Goal: Browse casually

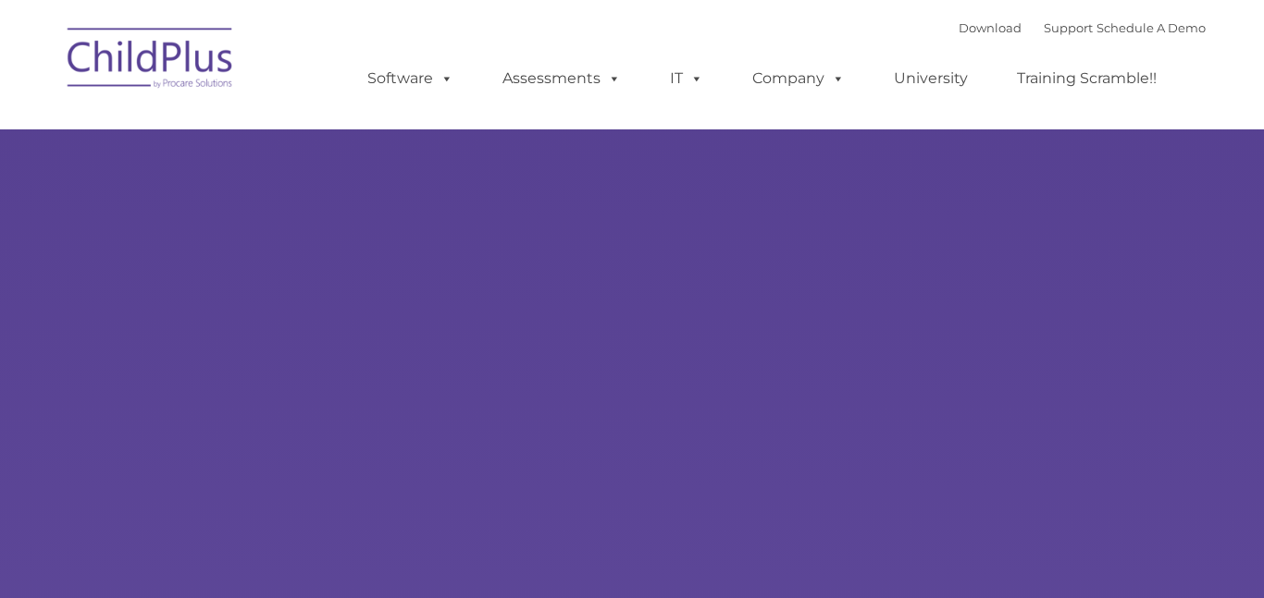
type input ""
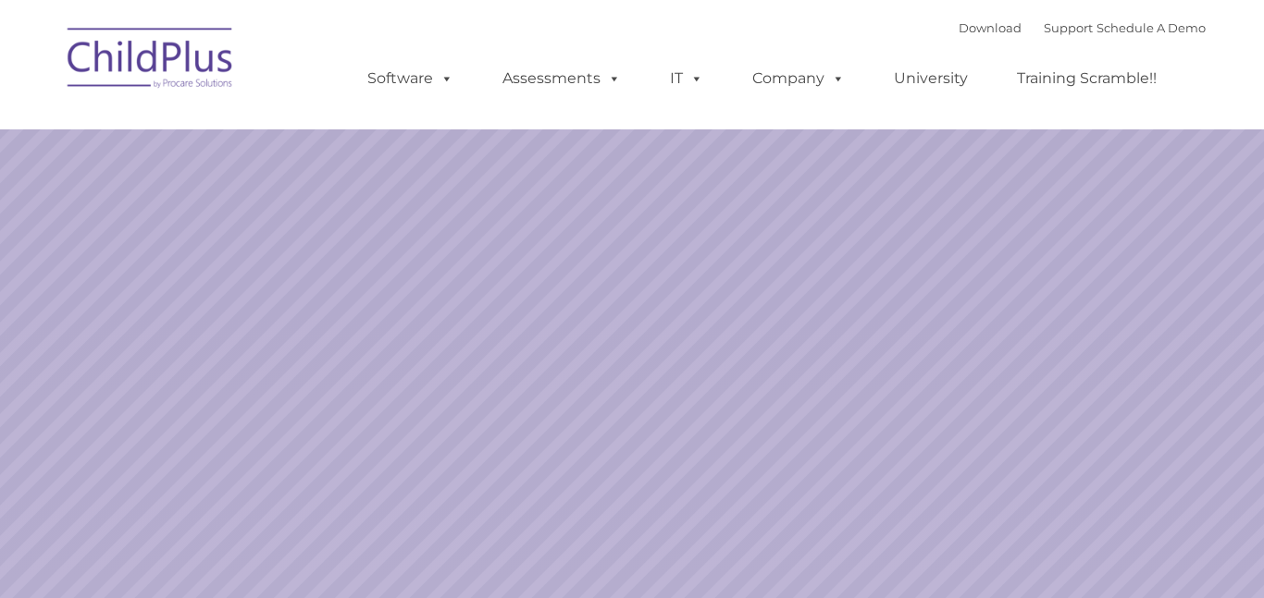
select select "MEDIUM"
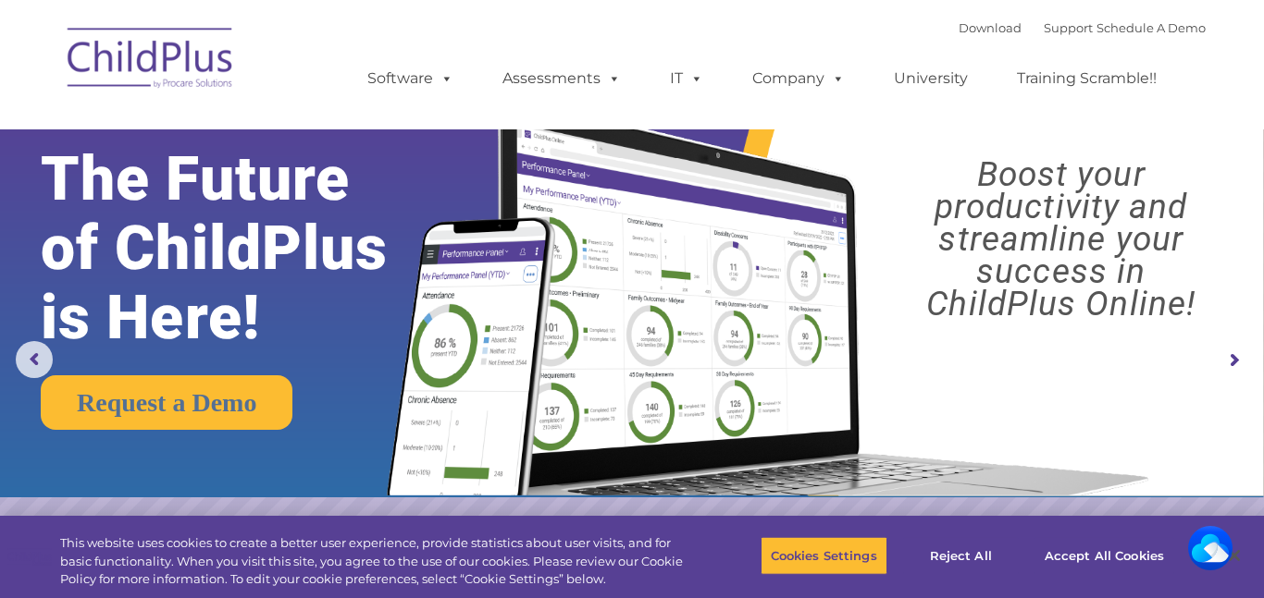
click at [194, 70] on img at bounding box center [150, 61] width 185 height 92
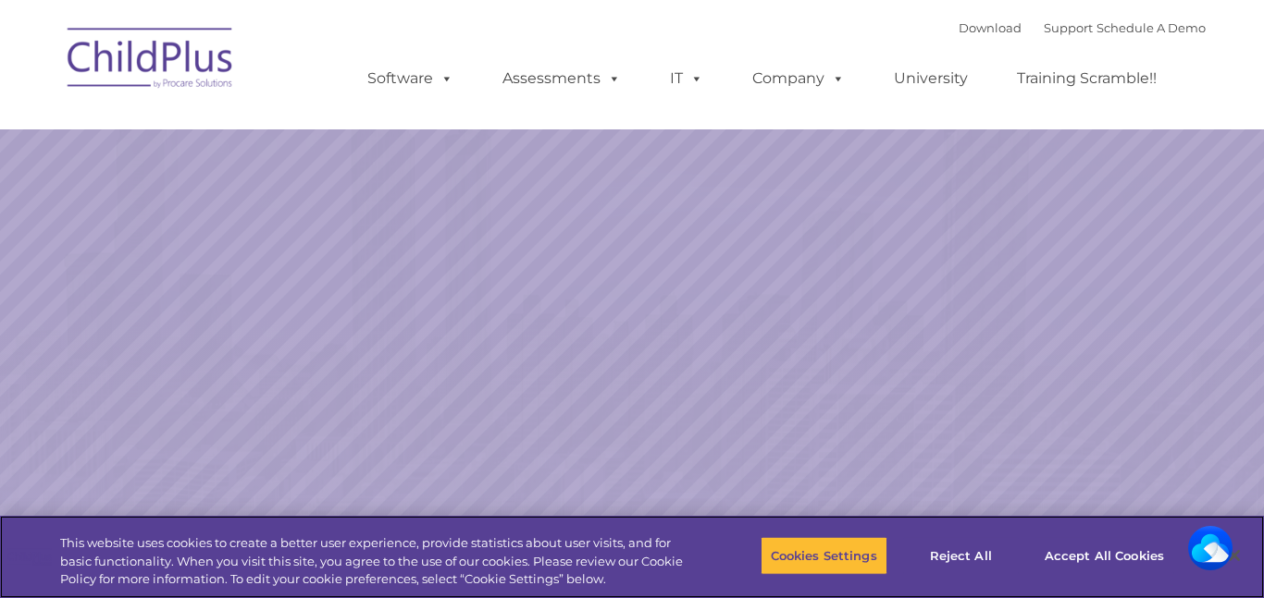
select select "MEDIUM"
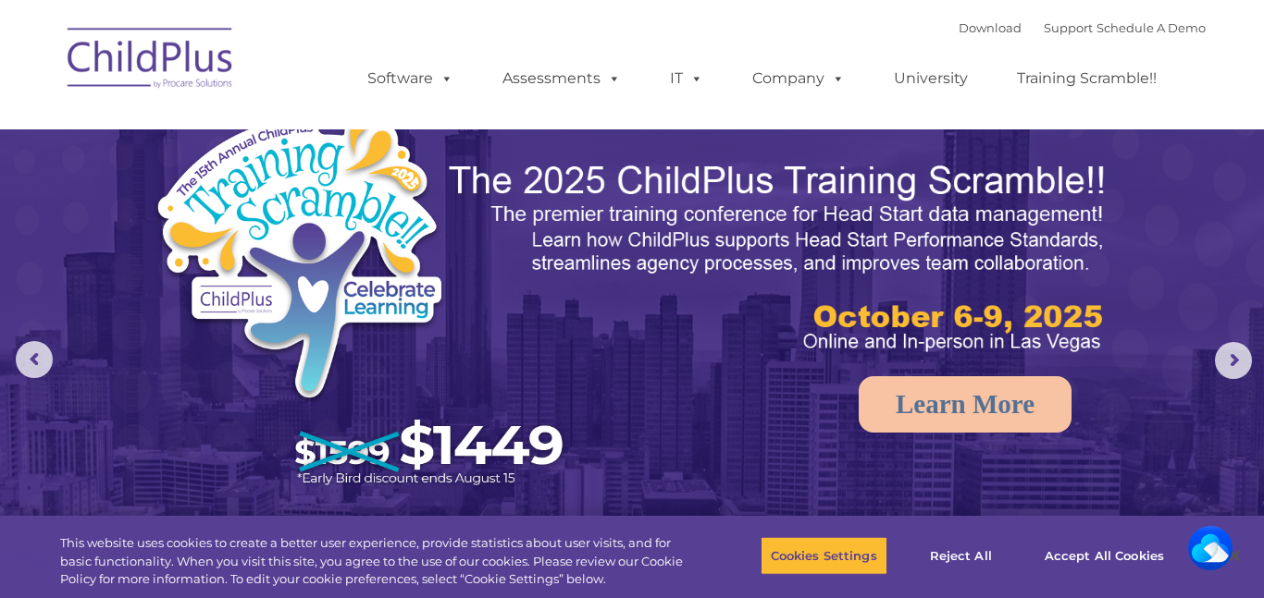
click at [196, 51] on img at bounding box center [150, 61] width 185 height 92
select select "MEDIUM"
click at [1239, 356] on rs-arrow at bounding box center [1232, 360] width 37 height 37
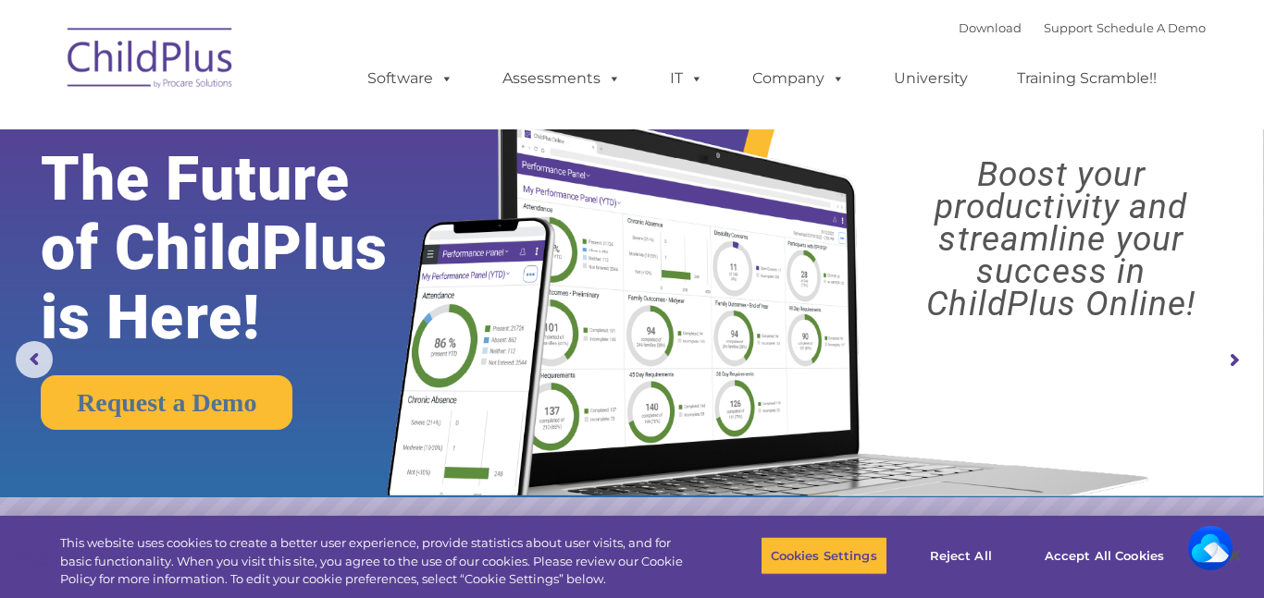
click at [1239, 356] on rs-arrow at bounding box center [1232, 360] width 37 height 37
